Goal: Task Accomplishment & Management: Complete application form

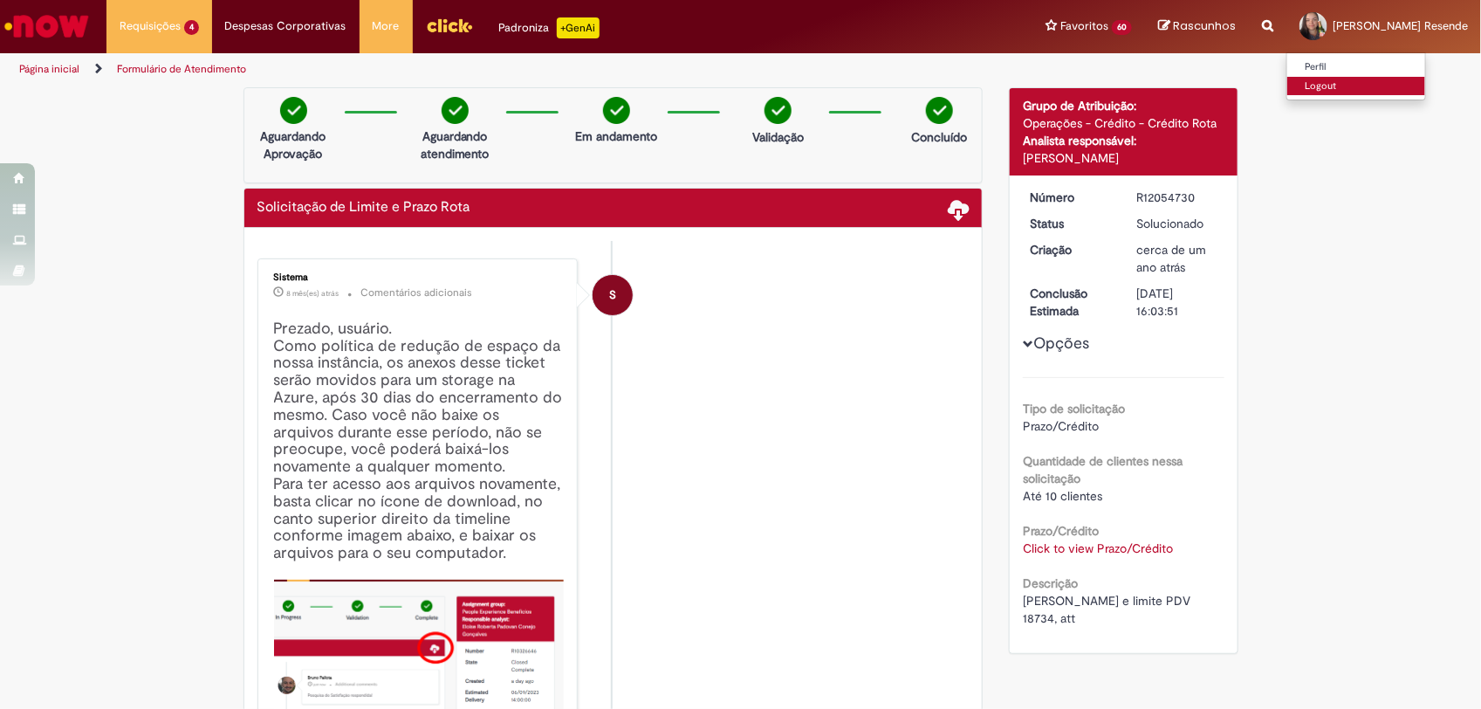
click at [1340, 89] on link "Logout" at bounding box center [1356, 86] width 138 height 19
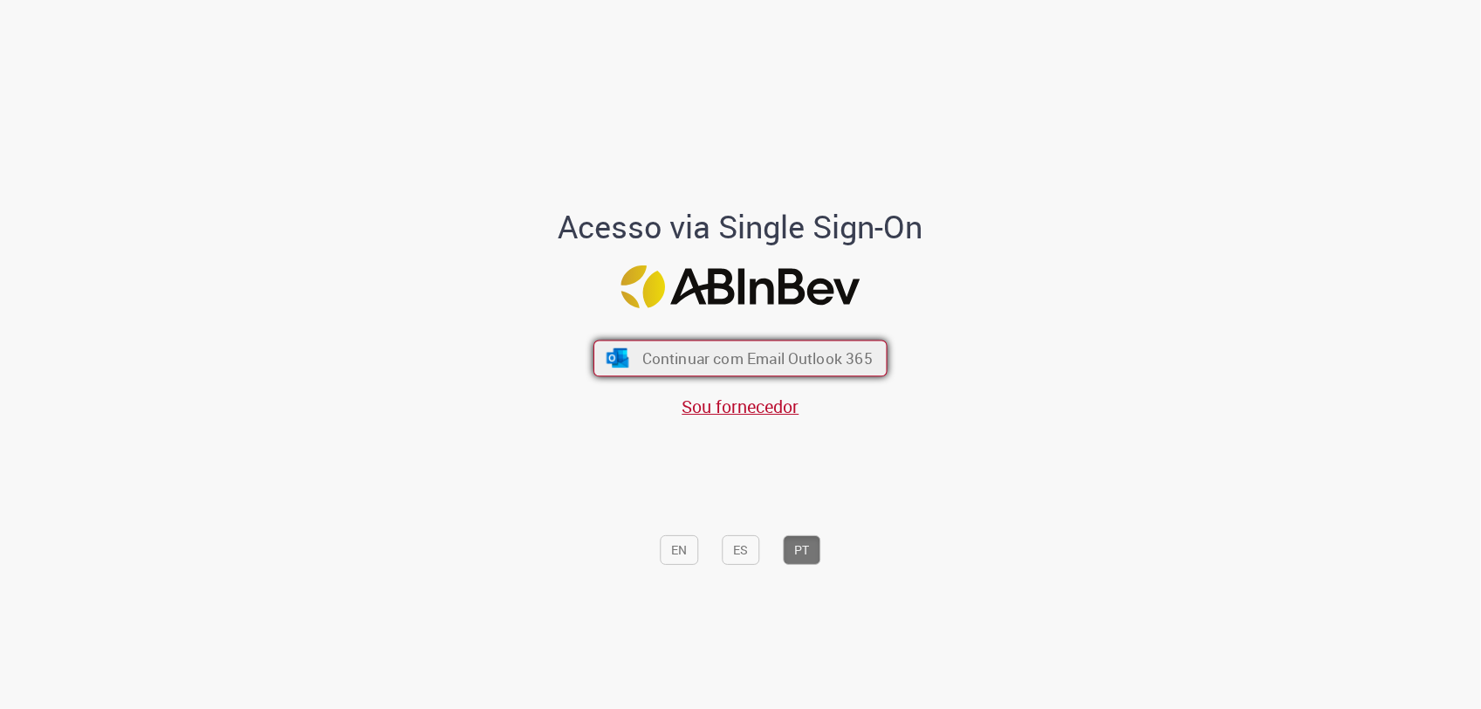
click at [742, 364] on span "Continuar com Email Outlook 365" at bounding box center [757, 358] width 230 height 20
